Goal: Task Accomplishment & Management: Use online tool/utility

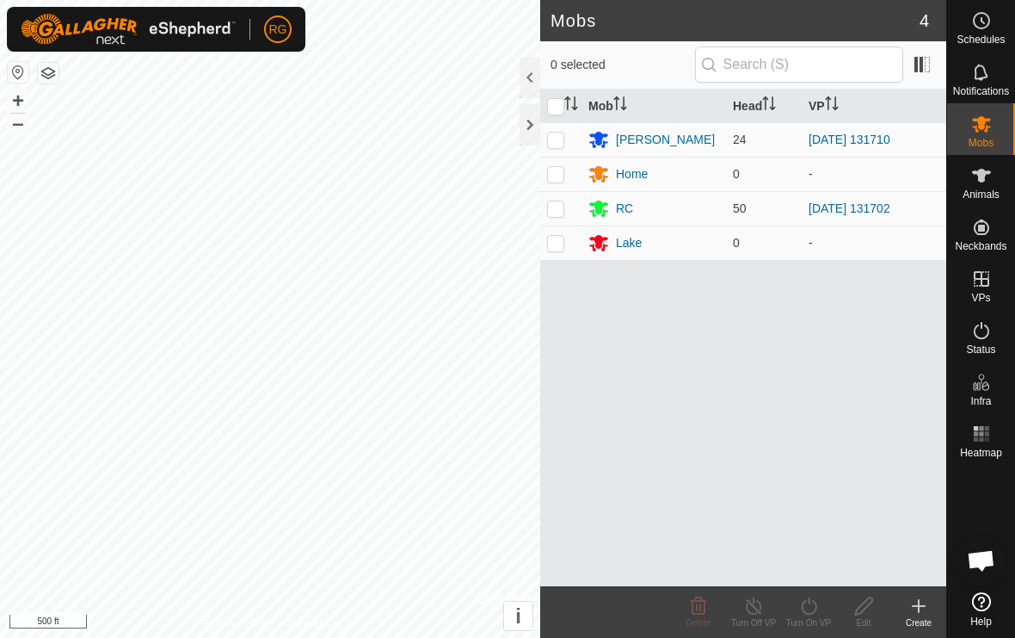
click at [531, 122] on div at bounding box center [530, 124] width 21 height 41
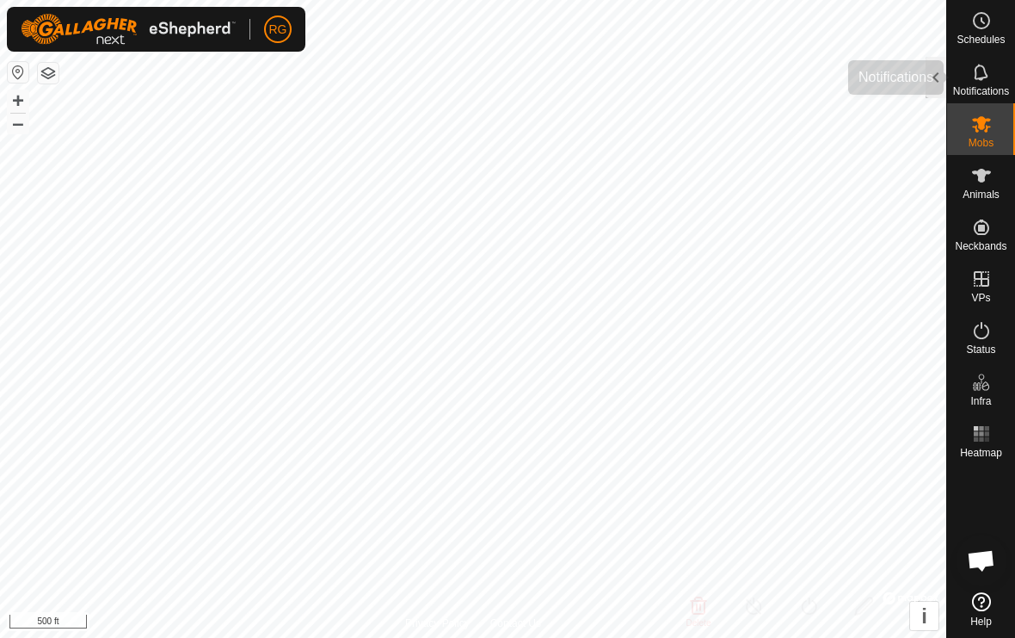
click at [988, 80] on icon at bounding box center [982, 72] width 21 height 21
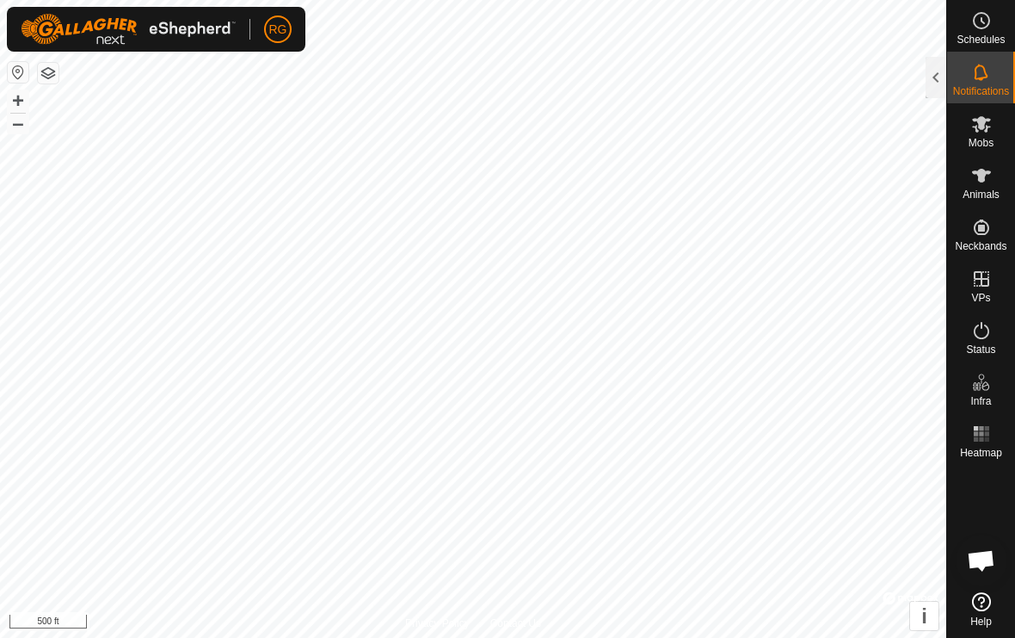
click at [937, 81] on div at bounding box center [936, 77] width 21 height 41
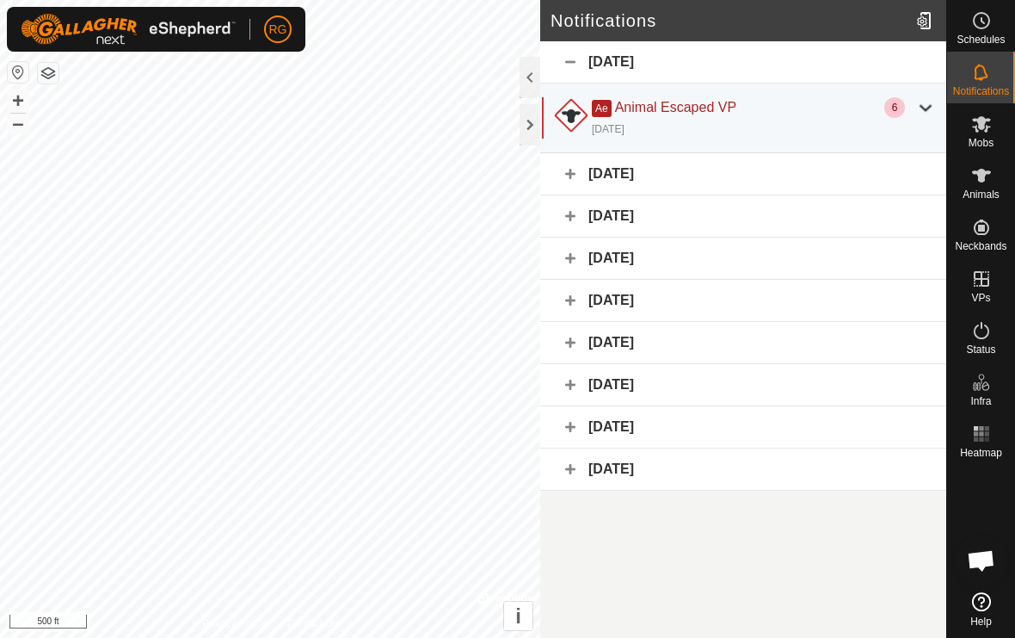
click at [920, 106] on div at bounding box center [926, 107] width 21 height 21
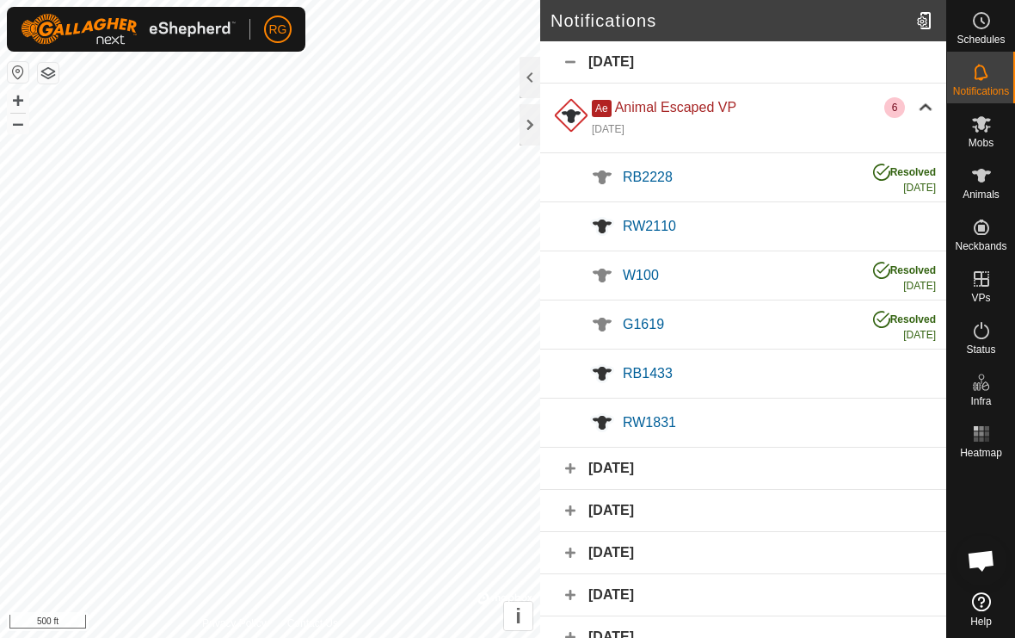
click at [832, 173] on div "RB2228" at bounding box center [739, 177] width 233 height 21
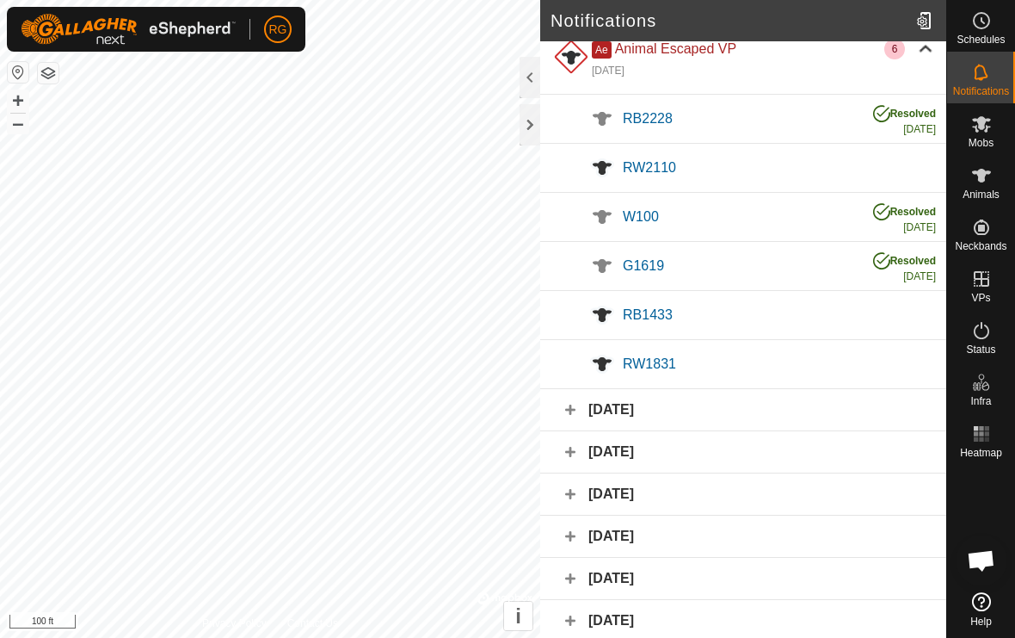
scroll to position [65, 0]
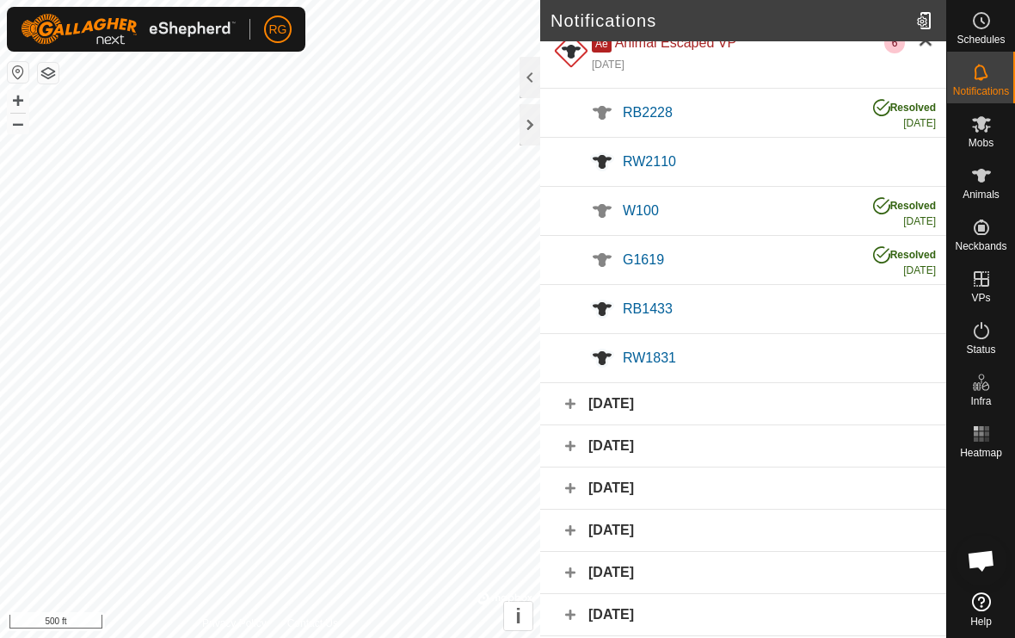
click at [537, 127] on div at bounding box center [530, 124] width 21 height 41
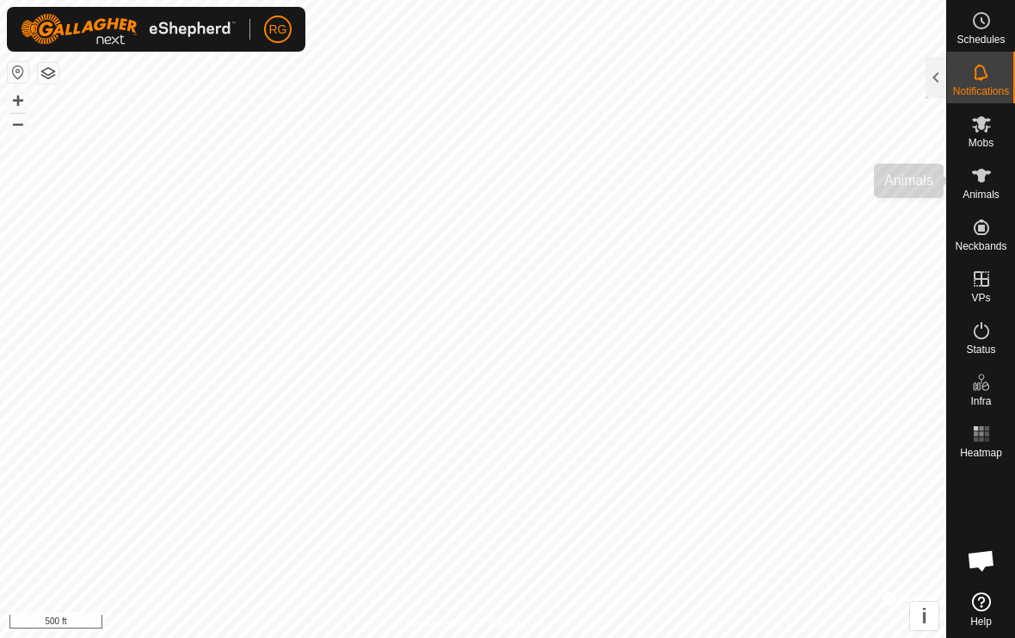
click at [992, 191] on span "Animals" at bounding box center [981, 194] width 37 height 10
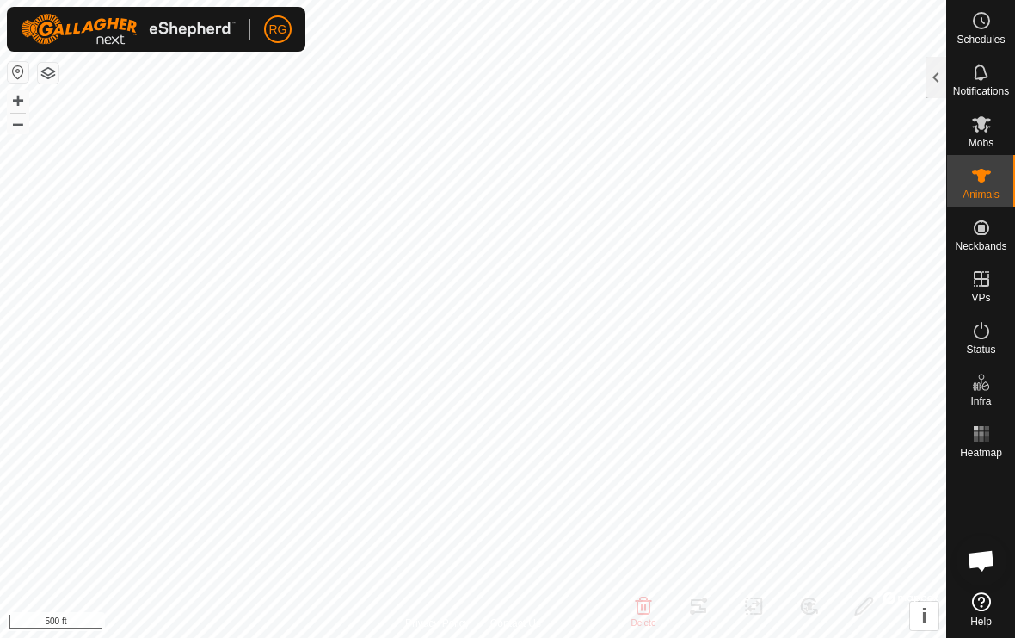
click at [940, 71] on div at bounding box center [936, 77] width 21 height 41
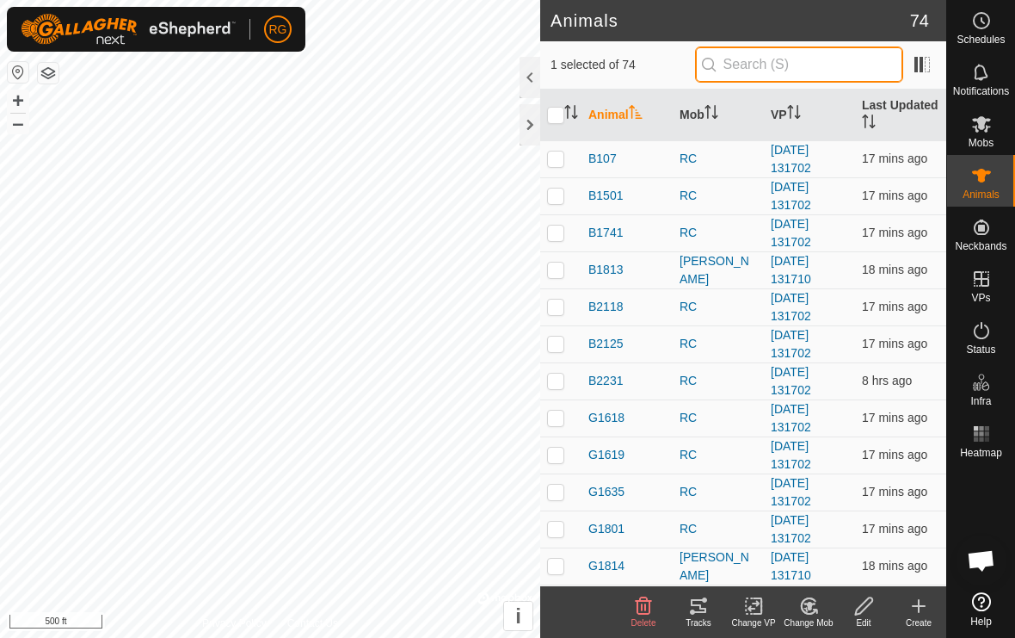
click at [810, 68] on input "text" at bounding box center [799, 64] width 208 height 36
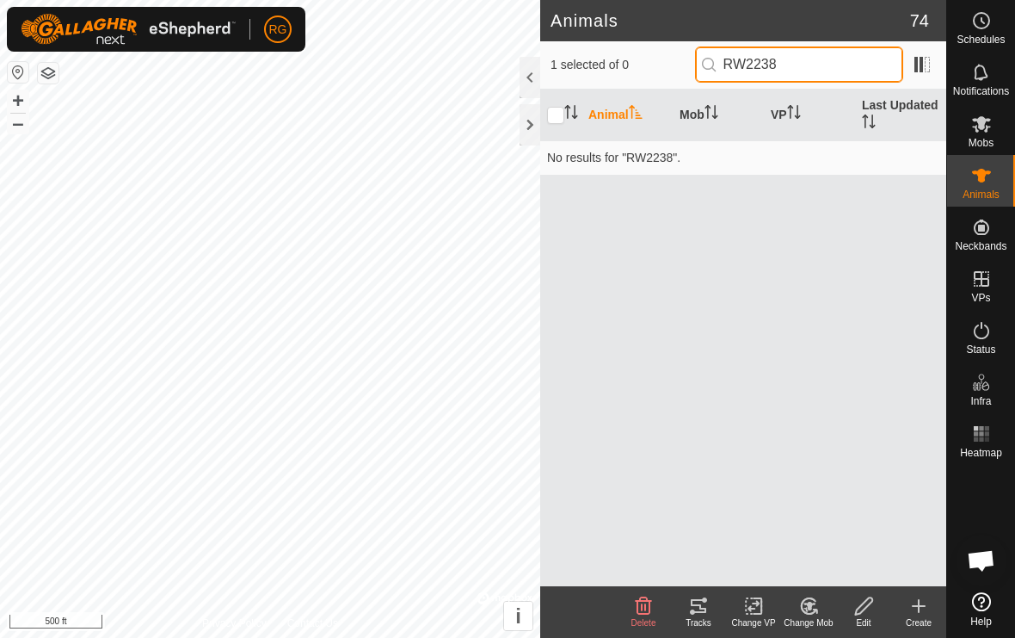
click at [790, 64] on input "RW2238" at bounding box center [799, 64] width 208 height 36
type input "R"
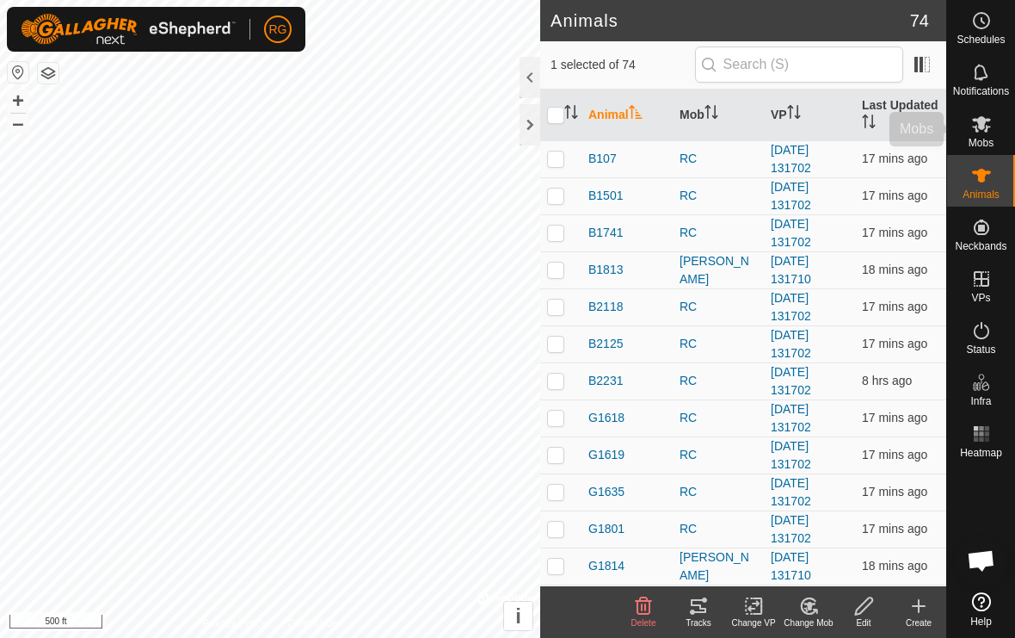
click at [988, 135] on es-mob-svg-icon at bounding box center [981, 124] width 31 height 28
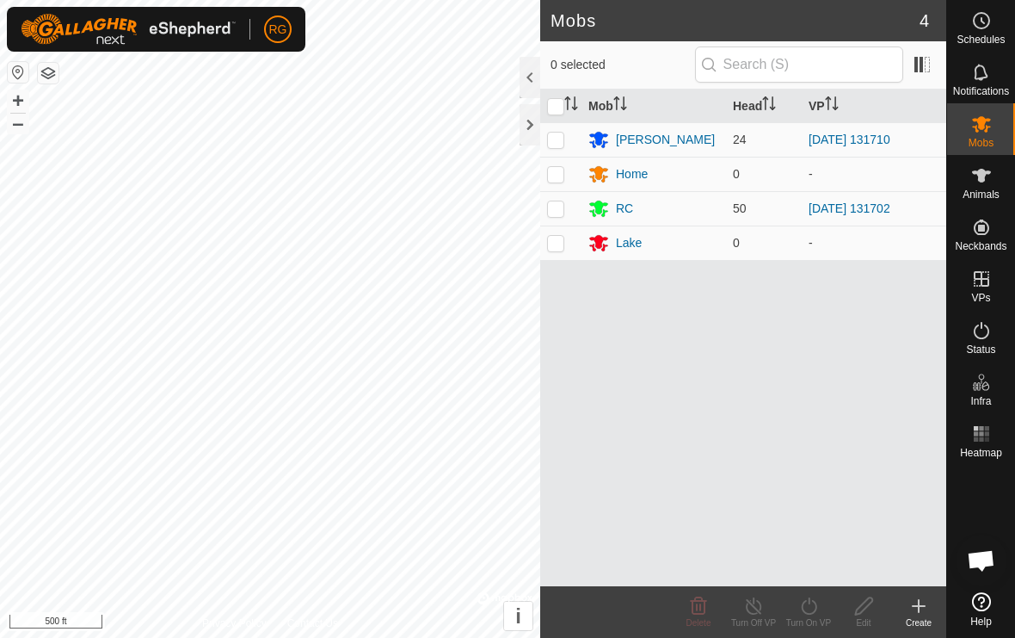
click at [555, 208] on p-checkbox at bounding box center [555, 208] width 17 height 14
checkbox input "true"
click at [619, 213] on div "RC" at bounding box center [624, 209] width 17 height 18
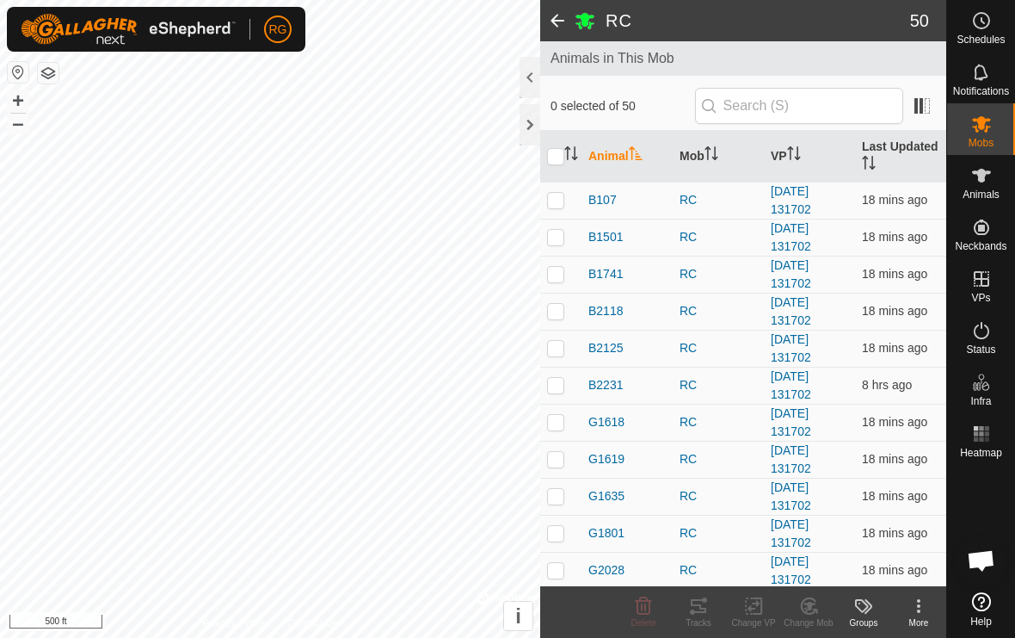
scroll to position [97, 0]
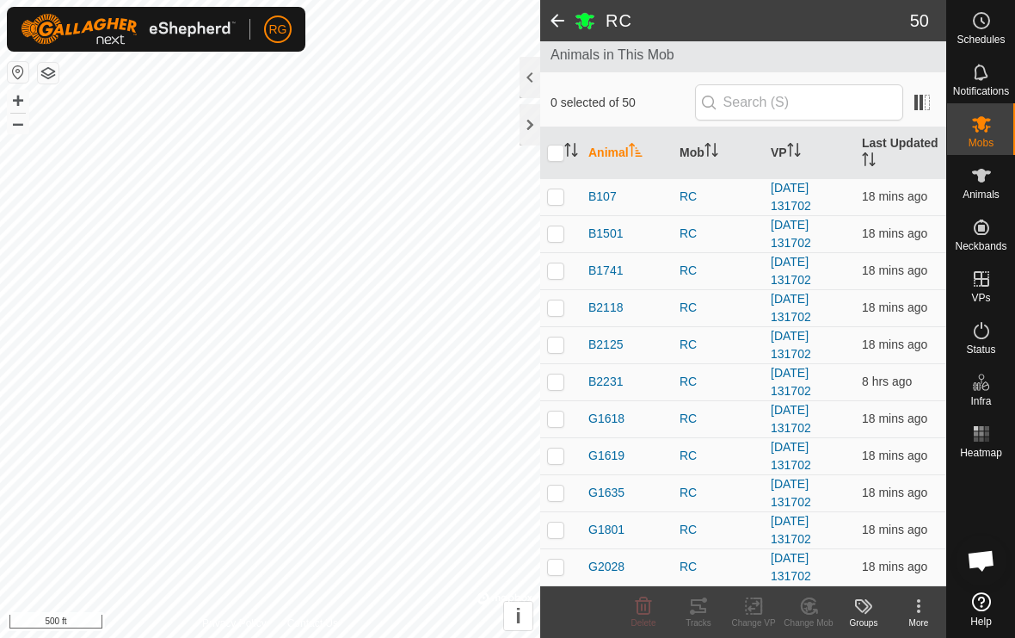
click at [558, 377] on p-checkbox at bounding box center [555, 381] width 17 height 14
click at [560, 385] on p-checkbox at bounding box center [555, 381] width 17 height 14
checkbox input "false"
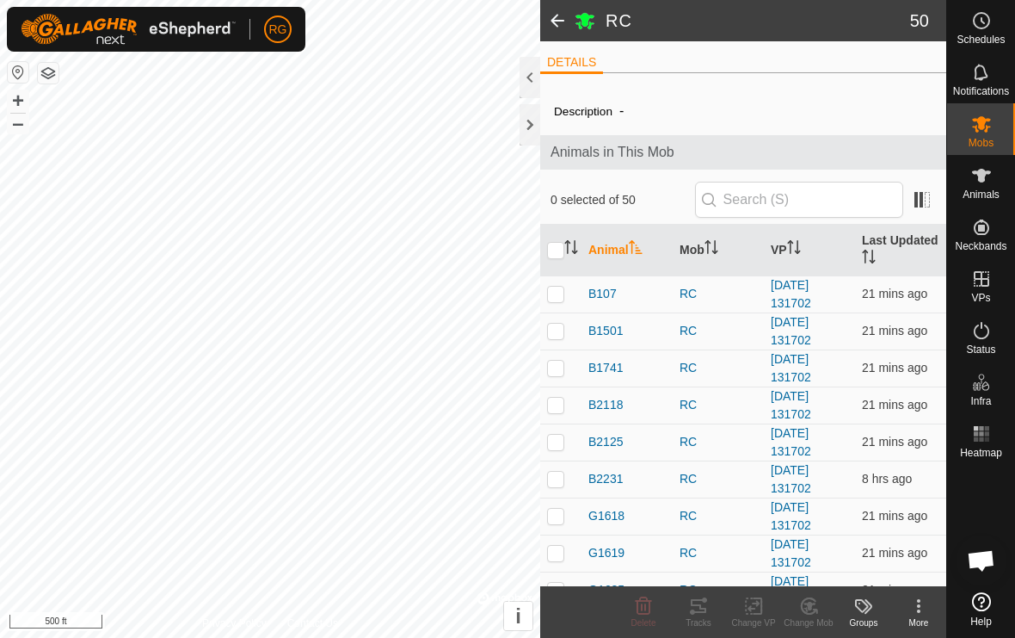
scroll to position [5, 0]
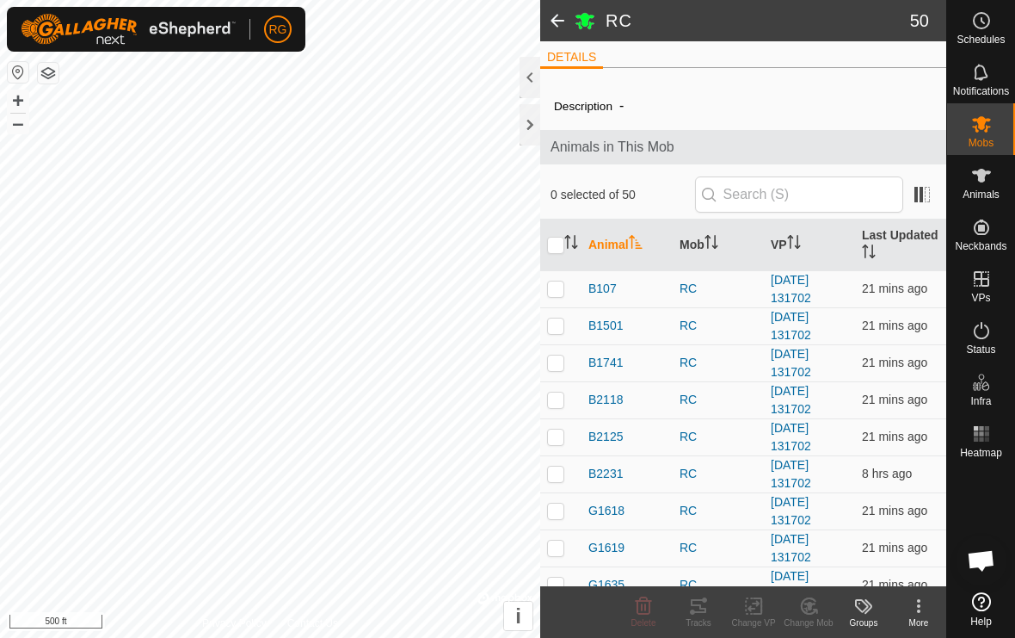
click at [565, 401] on td at bounding box center [560, 399] width 41 height 37
click at [559, 404] on p-checkbox at bounding box center [555, 399] width 17 height 14
checkbox input "false"
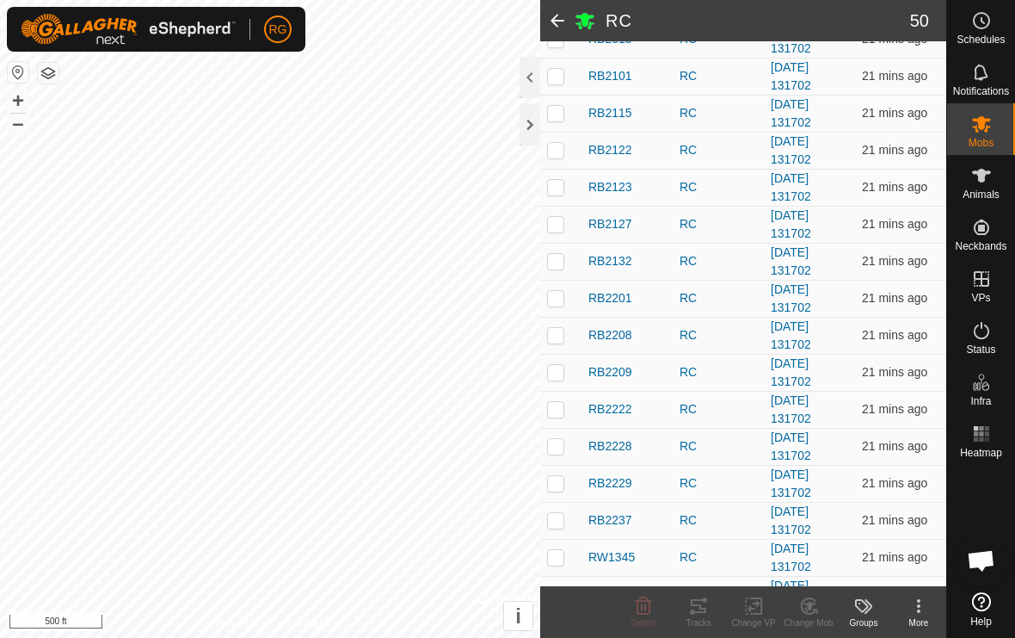
scroll to position [1166, 0]
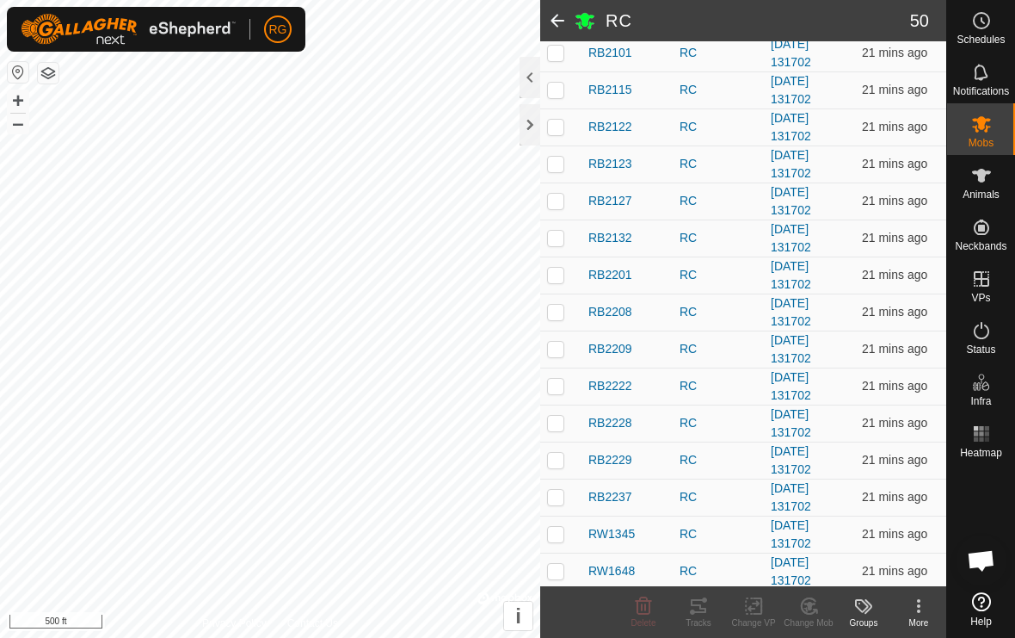
click at [553, 244] on p-checkbox at bounding box center [555, 238] width 17 height 14
checkbox input "true"
click at [709, 610] on tracks-svg-icon at bounding box center [698, 606] width 55 height 21
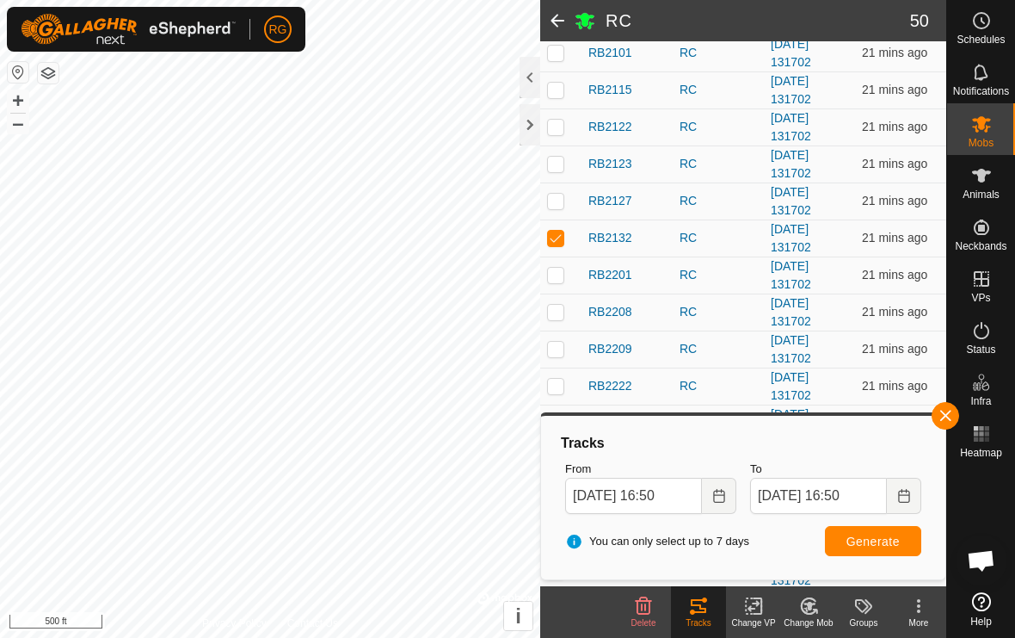
click at [716, 498] on icon "Choose Date" at bounding box center [720, 496] width 14 height 14
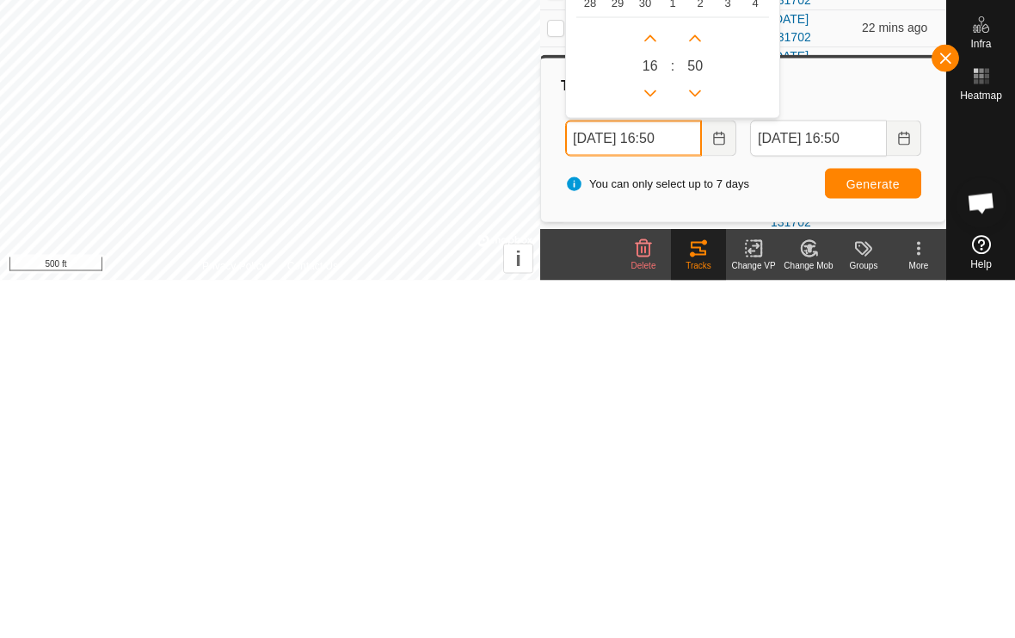
click at [595, 478] on input "[DATE] 16:50" at bounding box center [633, 496] width 137 height 36
click at [695, 478] on input "[DATE] 16:50" at bounding box center [633, 496] width 137 height 36
click at [652, 444] on icon "Previous Hour" at bounding box center [651, 451] width 14 height 14
click at [651, 444] on icon "Previous Hour" at bounding box center [651, 451] width 14 height 14
click at [651, 437] on button "Previous Hour" at bounding box center [651, 451] width 28 height 28
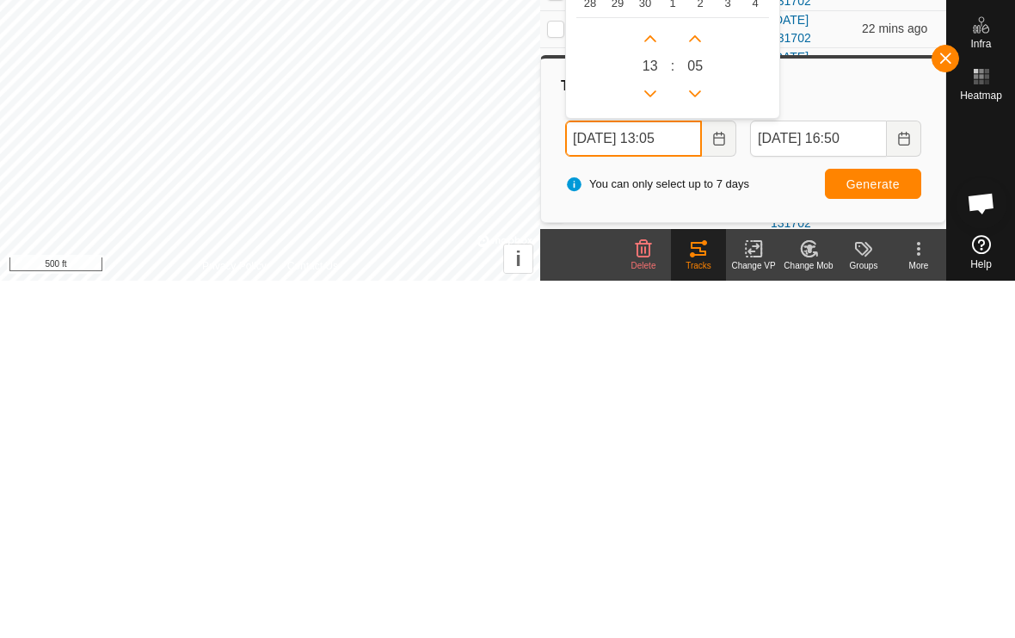
click at [651, 444] on icon "Previous Hour" at bounding box center [651, 451] width 14 height 14
type input "[DATE] 12:05"
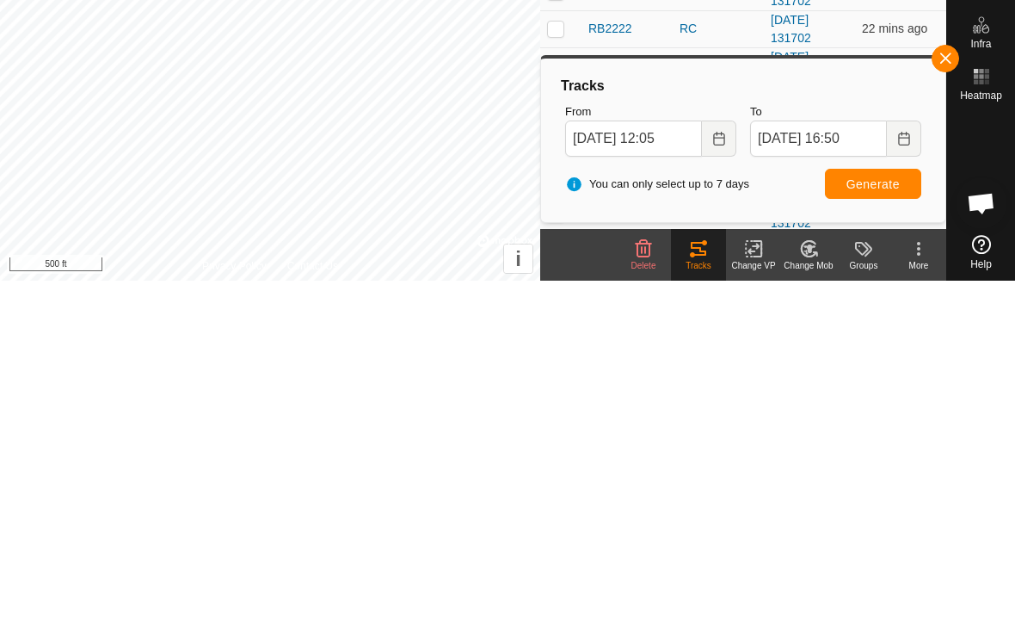
click at [889, 534] on span "Generate" at bounding box center [873, 541] width 53 height 14
